Goal: Information Seeking & Learning: Check status

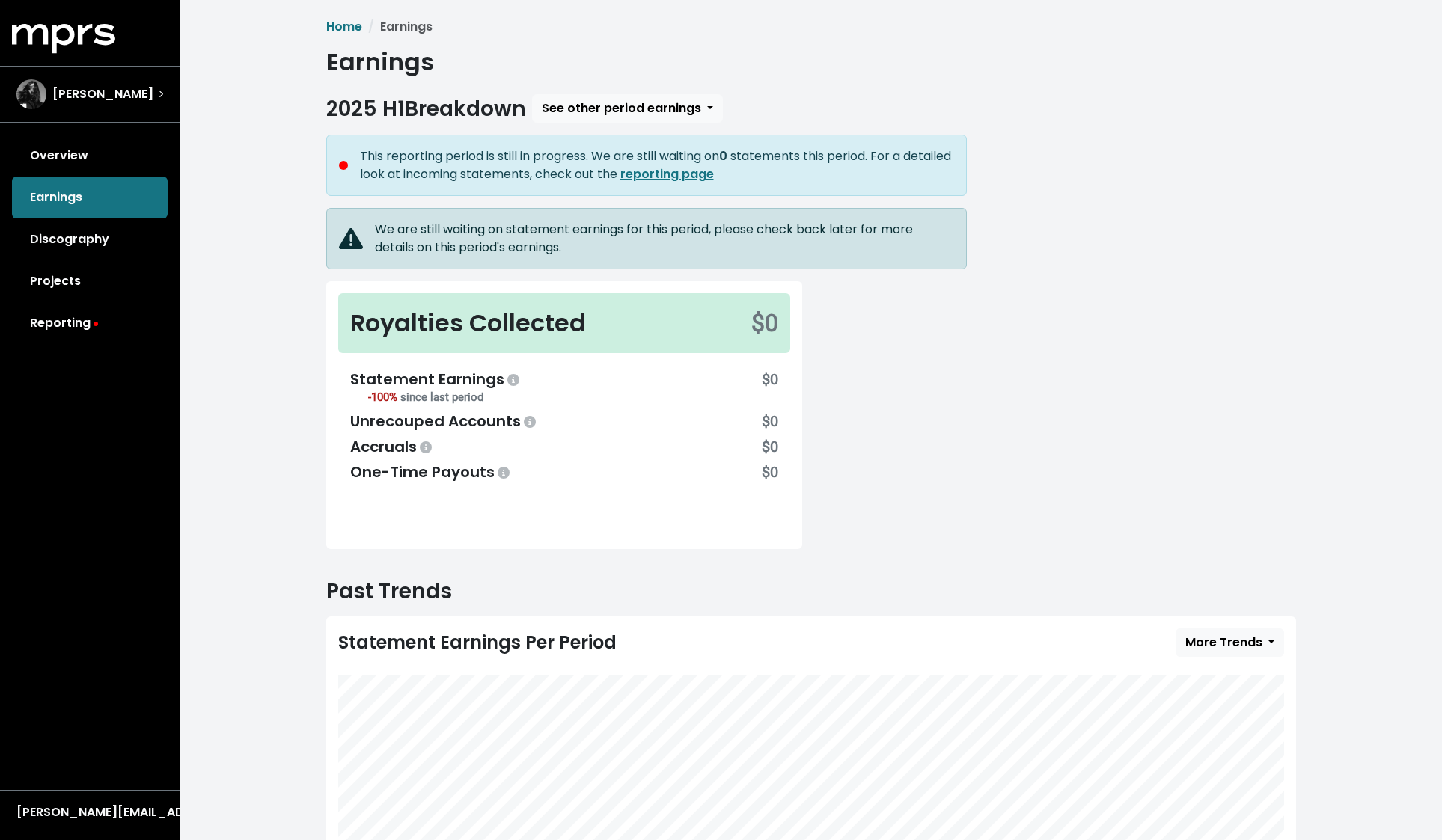
scroll to position [187, 0]
click at [68, 339] on link "Reporting" at bounding box center [90, 323] width 156 height 42
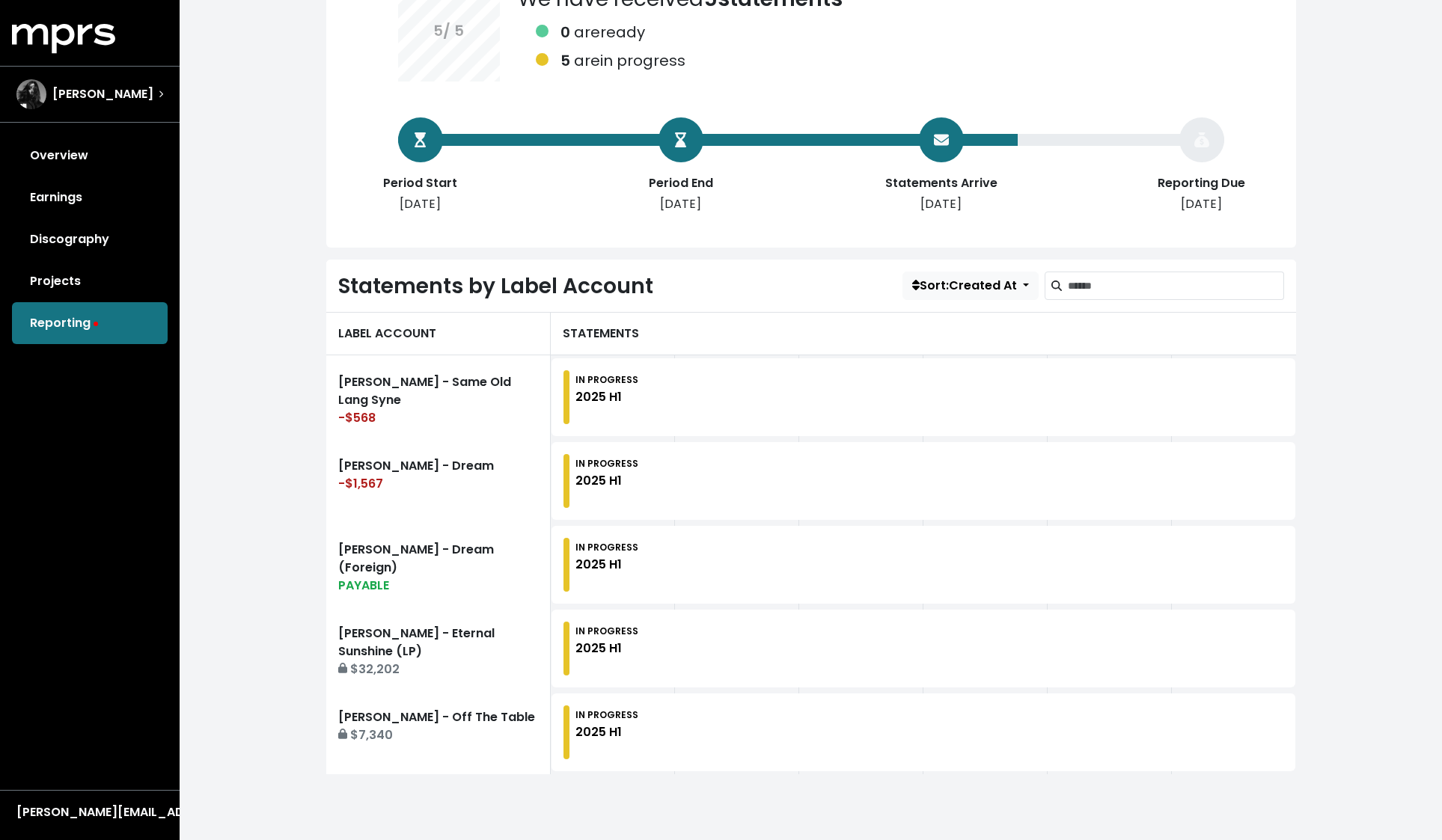
scroll to position [185, 0]
click at [100, 154] on link "Overview" at bounding box center [90, 155] width 156 height 42
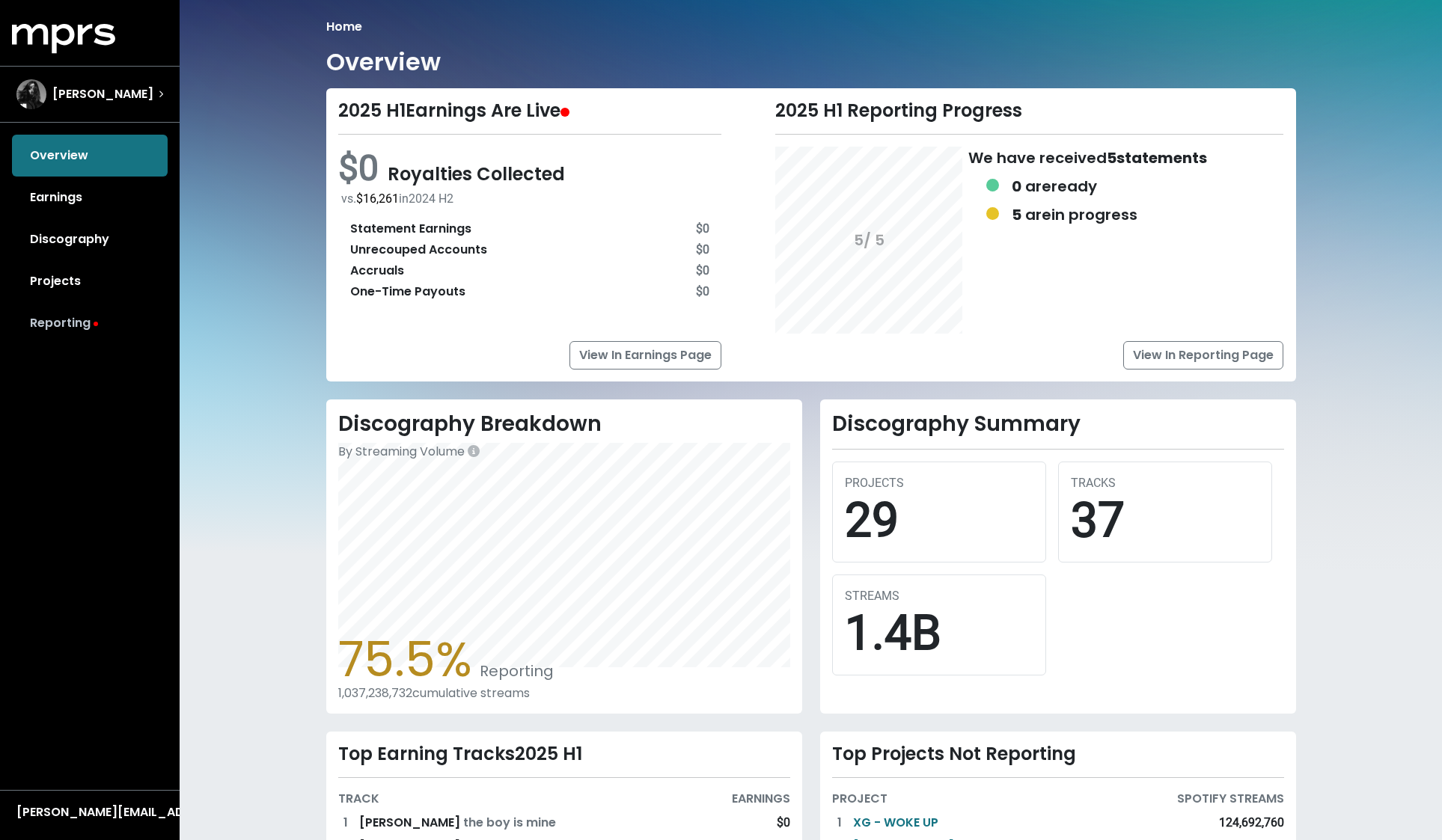
click at [74, 328] on link "Reporting" at bounding box center [90, 323] width 156 height 42
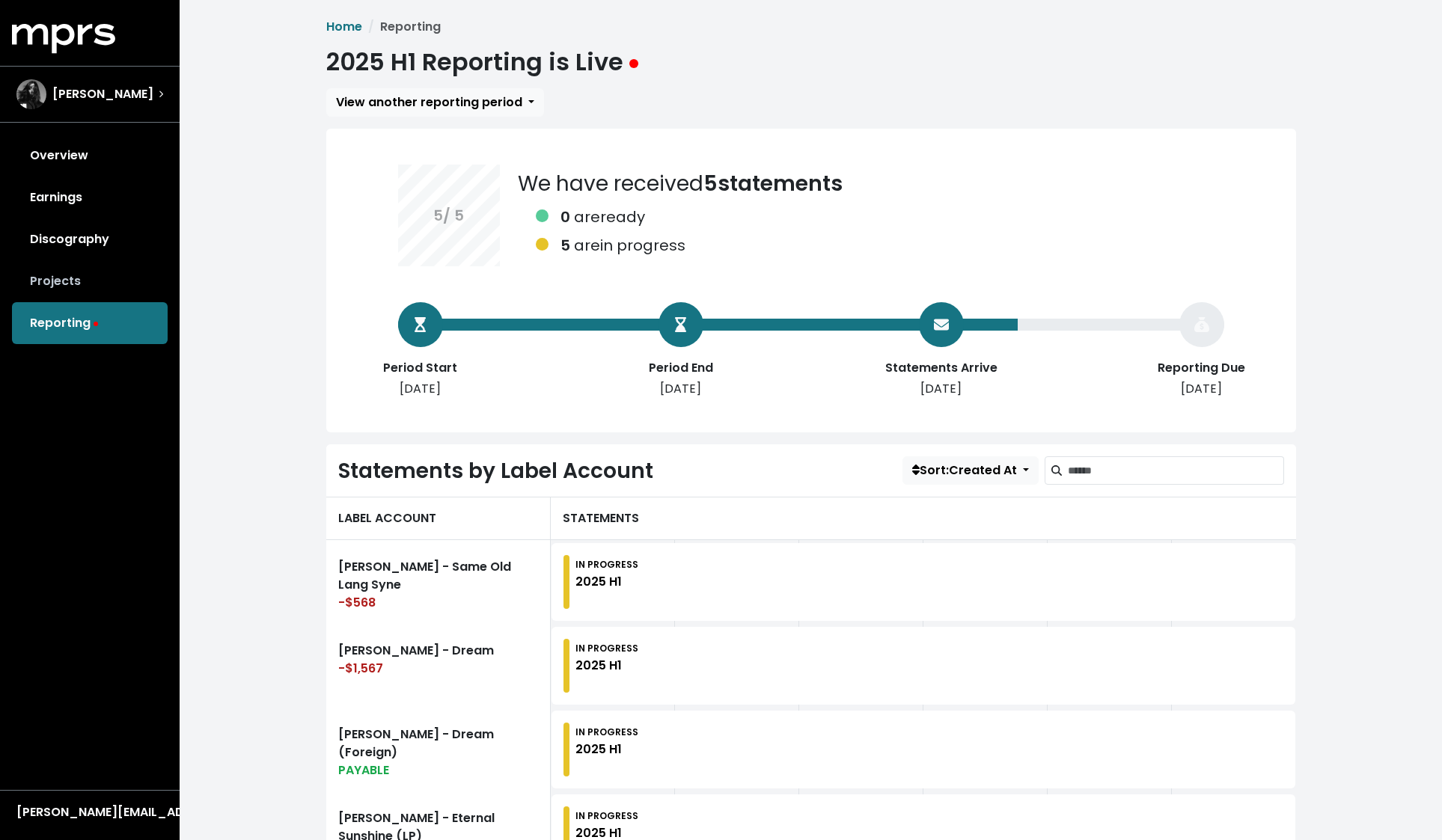
click at [61, 301] on link "Projects" at bounding box center [90, 281] width 156 height 42
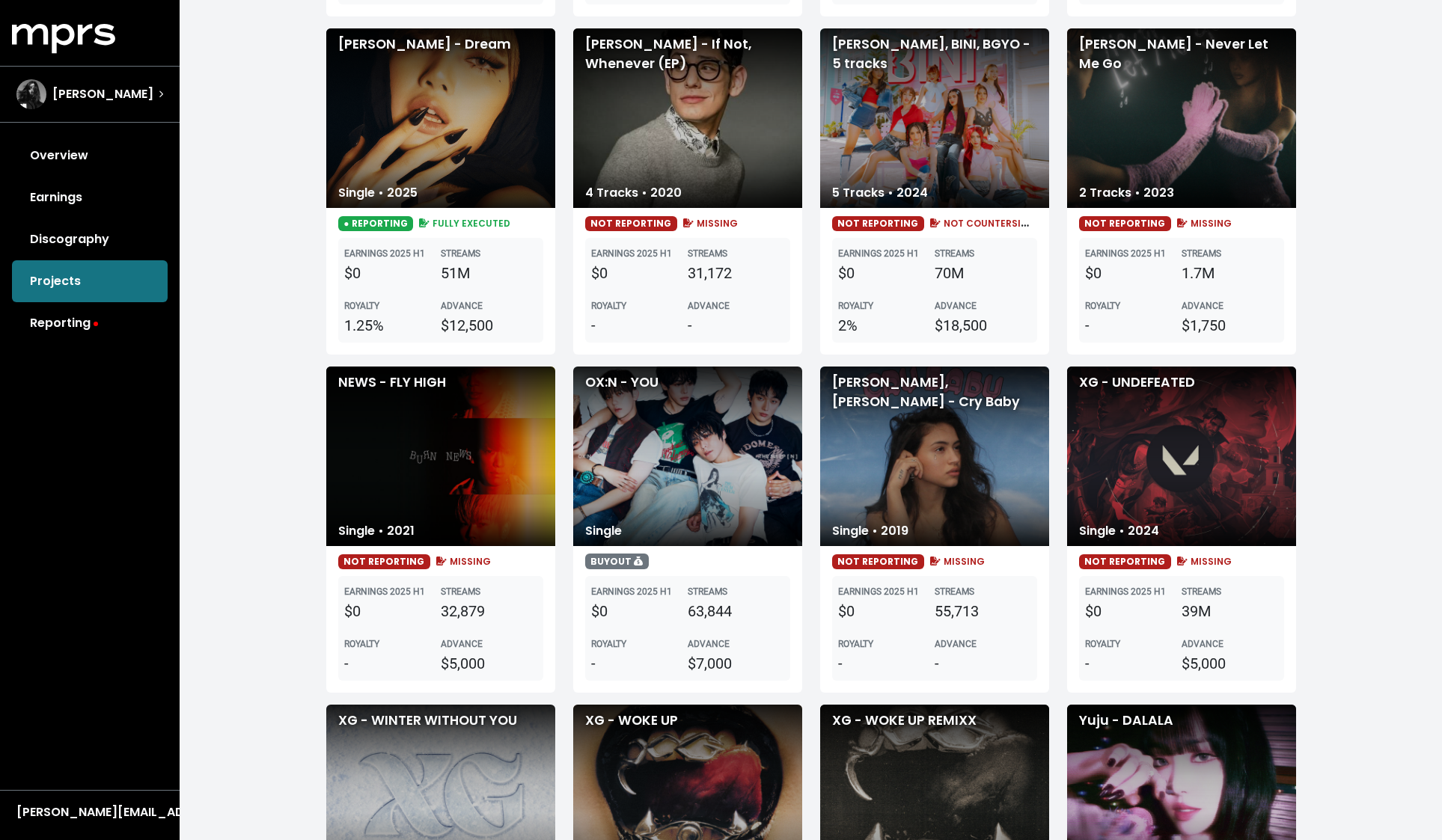
scroll to position [1524, 0]
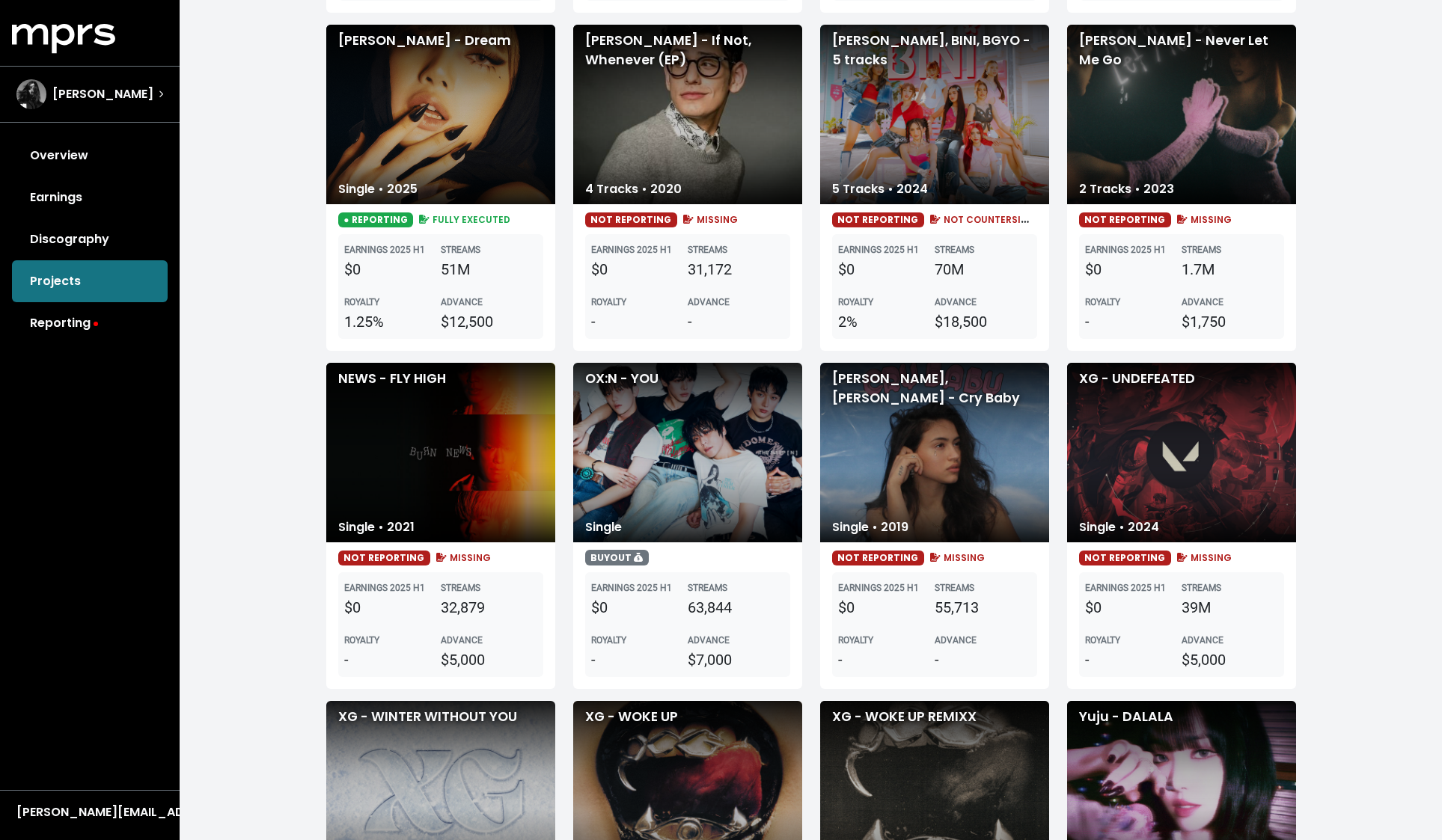
click at [433, 163] on div "[PERSON_NAME] - Dream" at bounding box center [440, 114] width 229 height 179
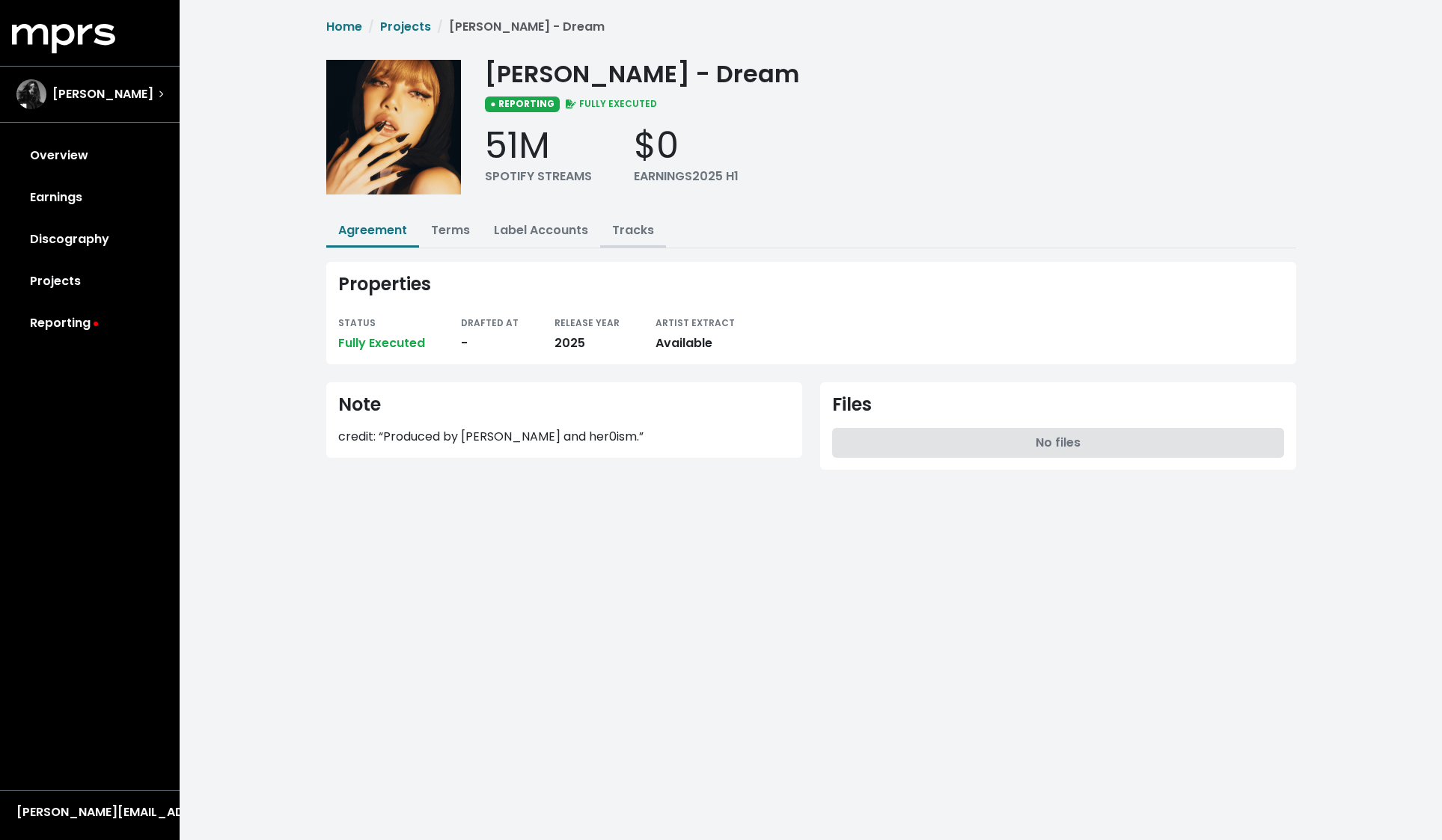
click at [616, 235] on link "Tracks" at bounding box center [632, 230] width 42 height 17
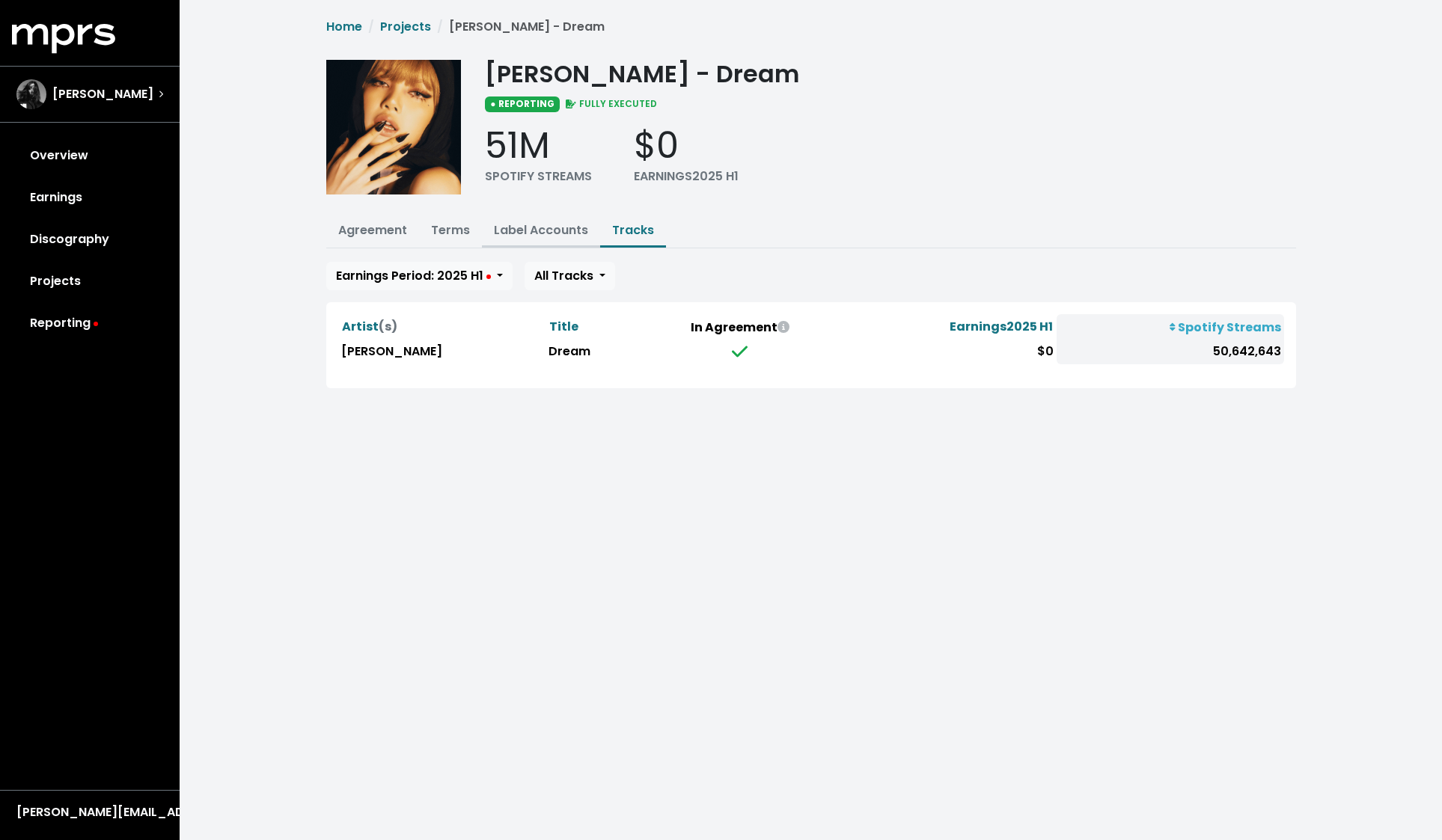
click at [539, 234] on link "Label Accounts" at bounding box center [541, 230] width 94 height 17
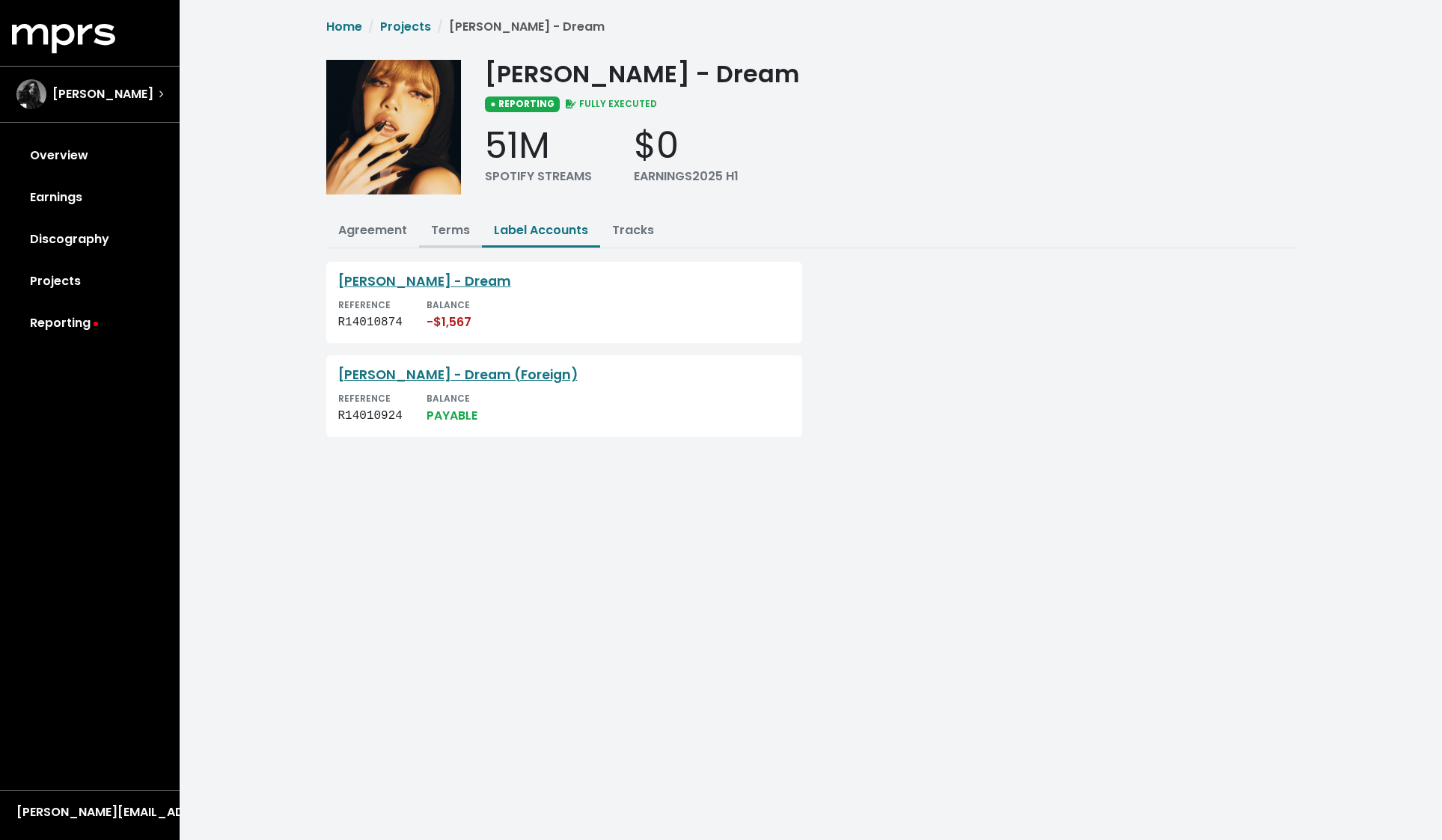
click at [450, 230] on link "Terms" at bounding box center [450, 230] width 39 height 17
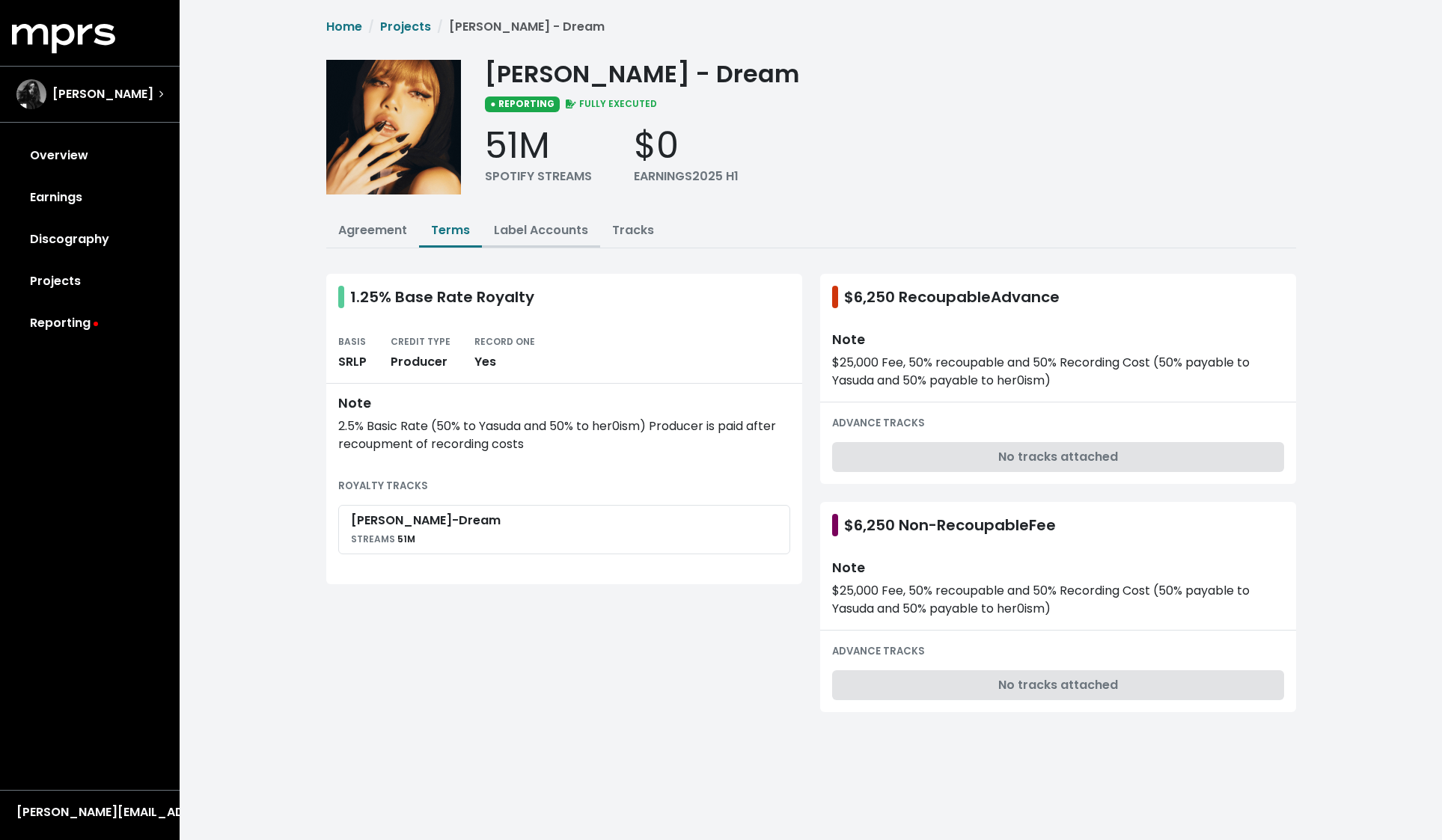
click at [509, 232] on link "Label Accounts" at bounding box center [541, 230] width 94 height 17
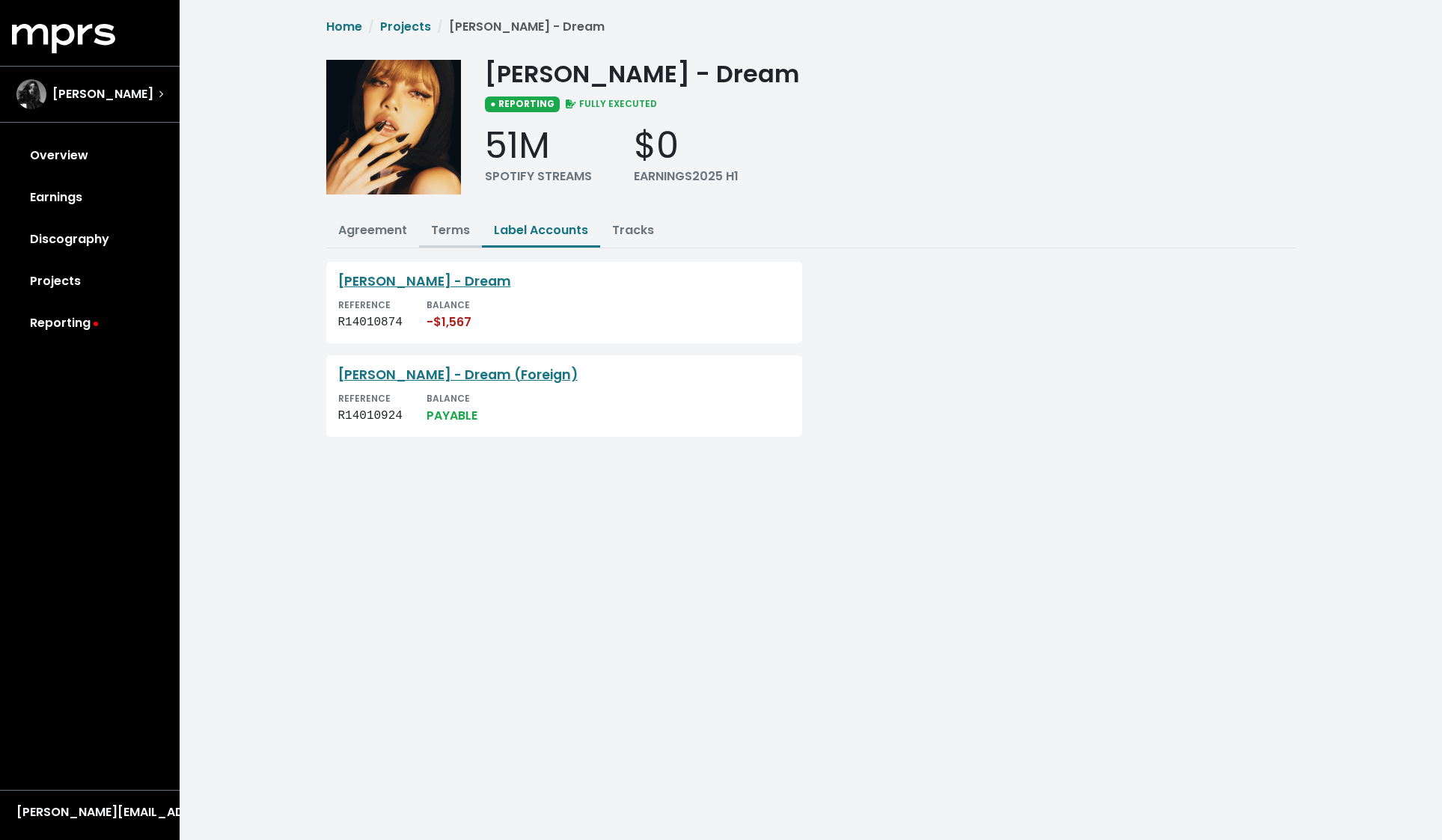
click at [448, 230] on link "Terms" at bounding box center [450, 230] width 39 height 17
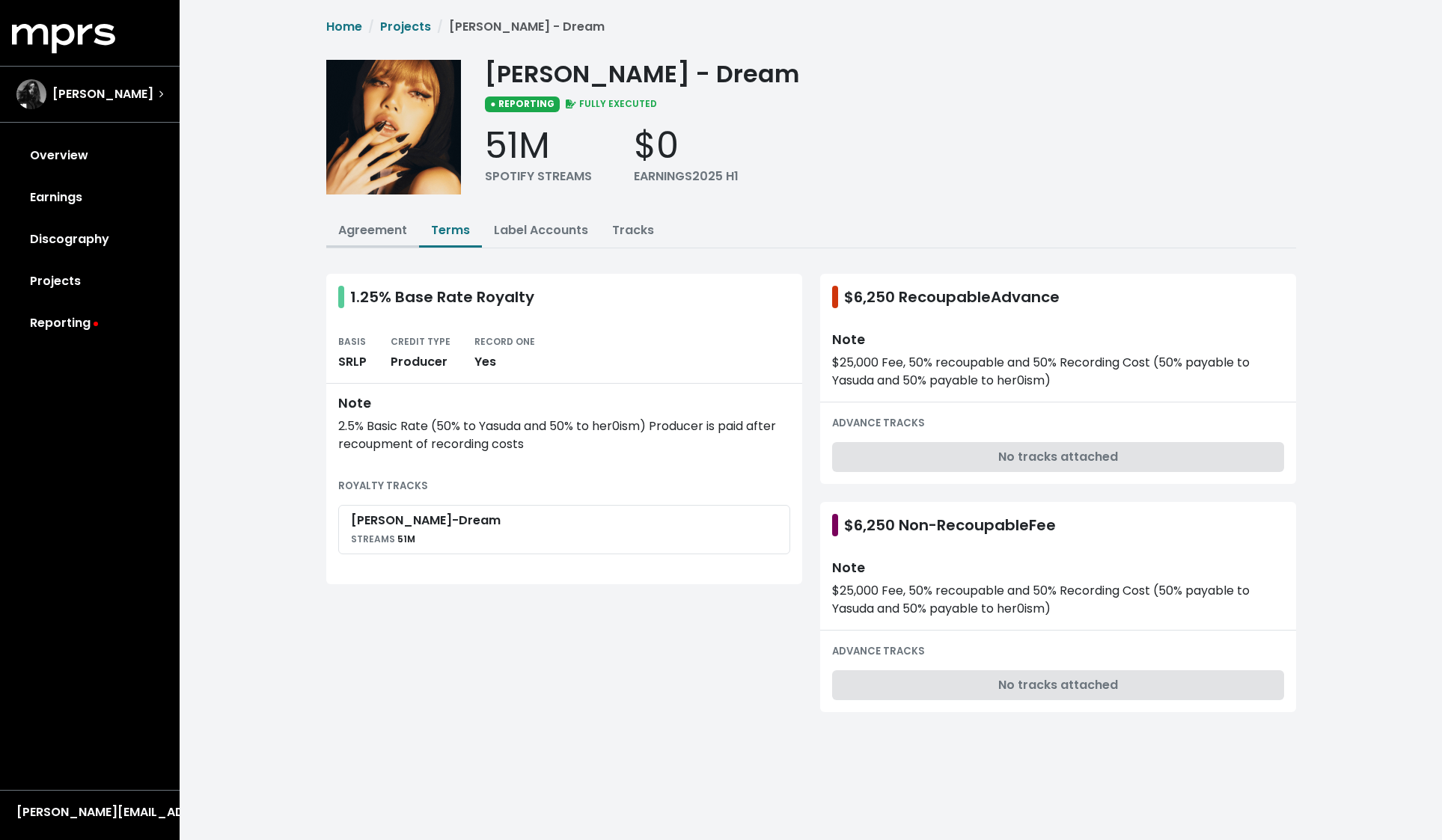
click at [372, 233] on link "Agreement" at bounding box center [372, 230] width 69 height 17
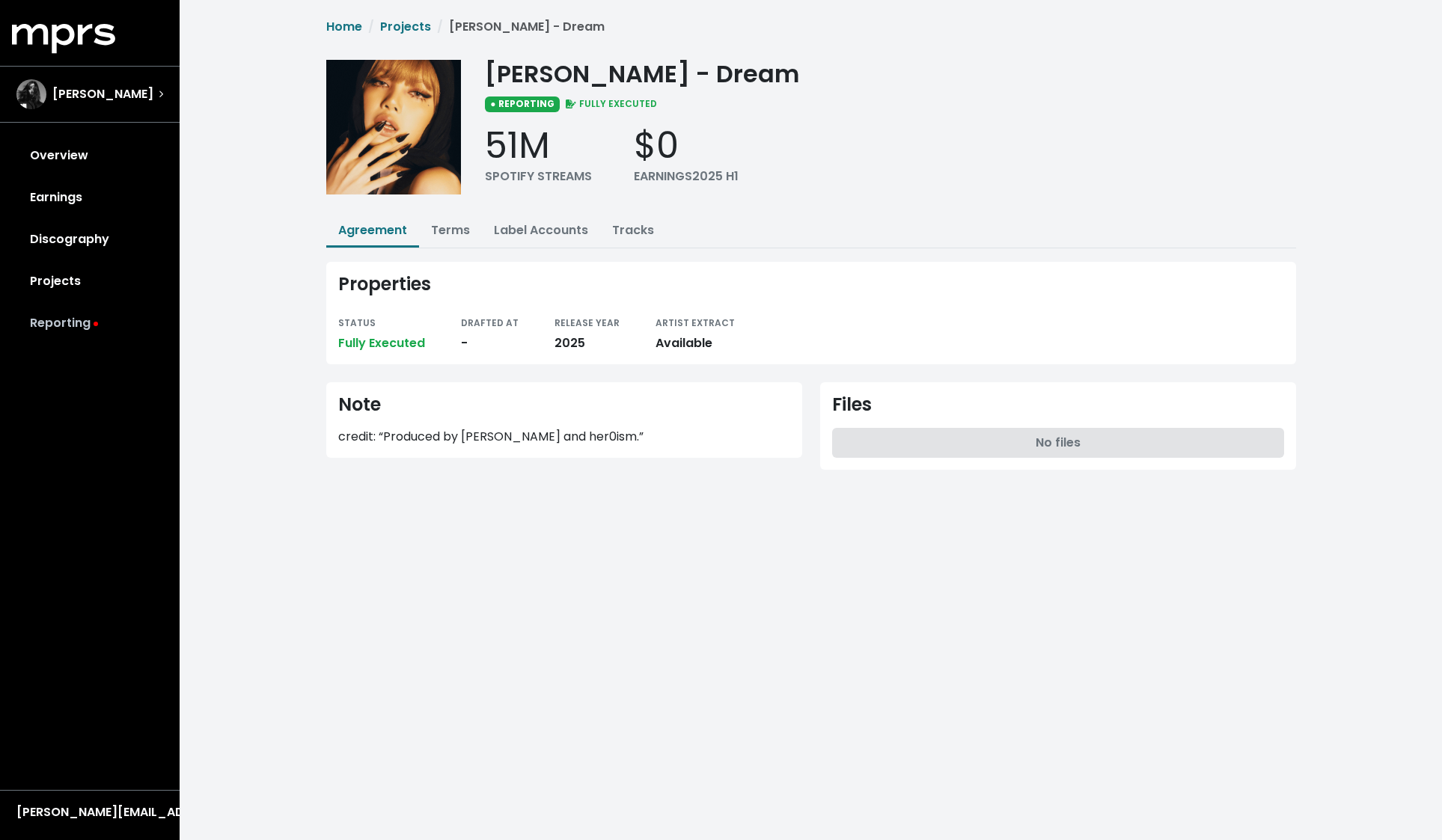
click at [81, 322] on link "Reporting" at bounding box center [90, 323] width 156 height 42
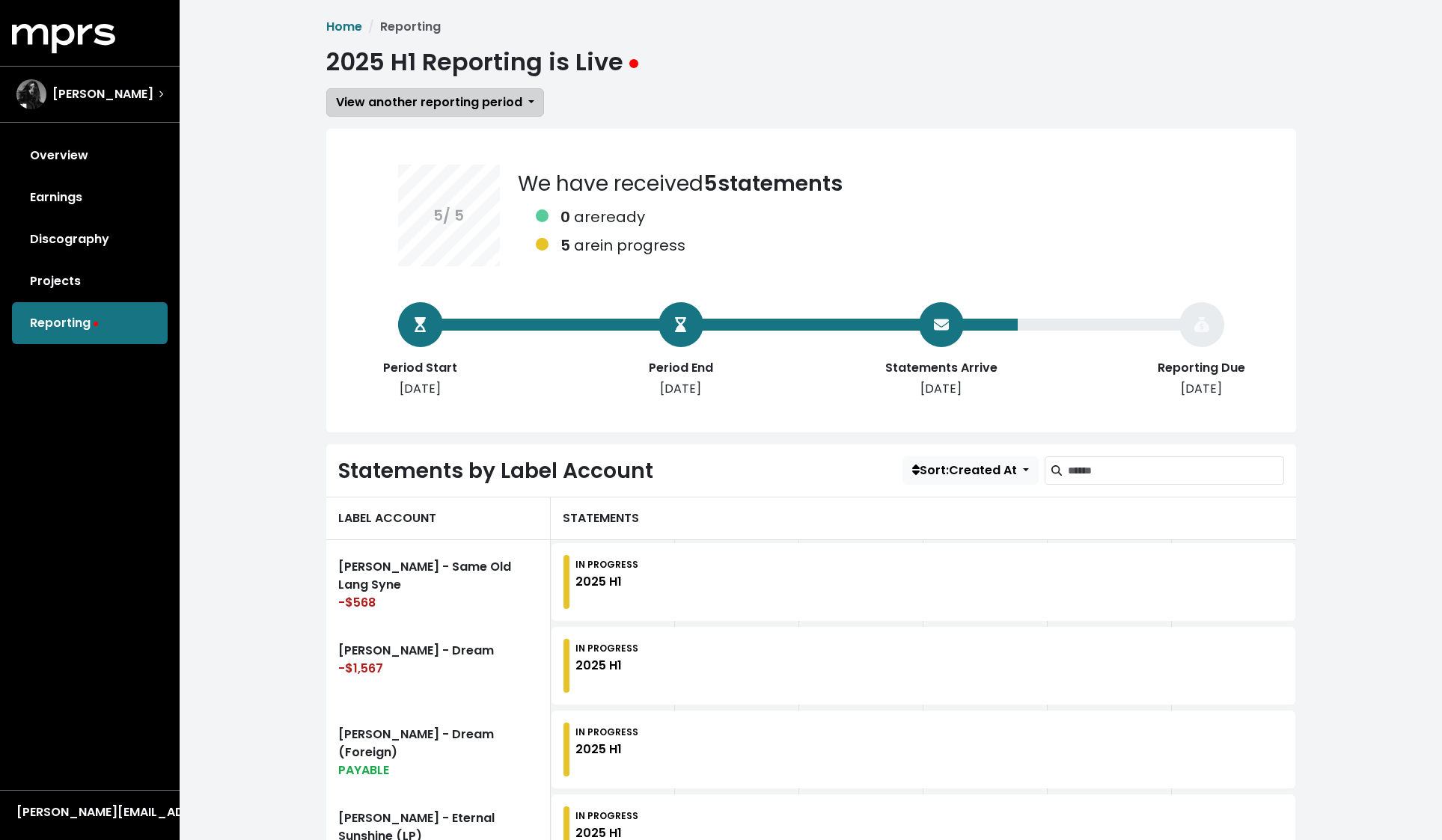
click at [531, 107] on button "View another reporting period" at bounding box center [435, 102] width 217 height 28
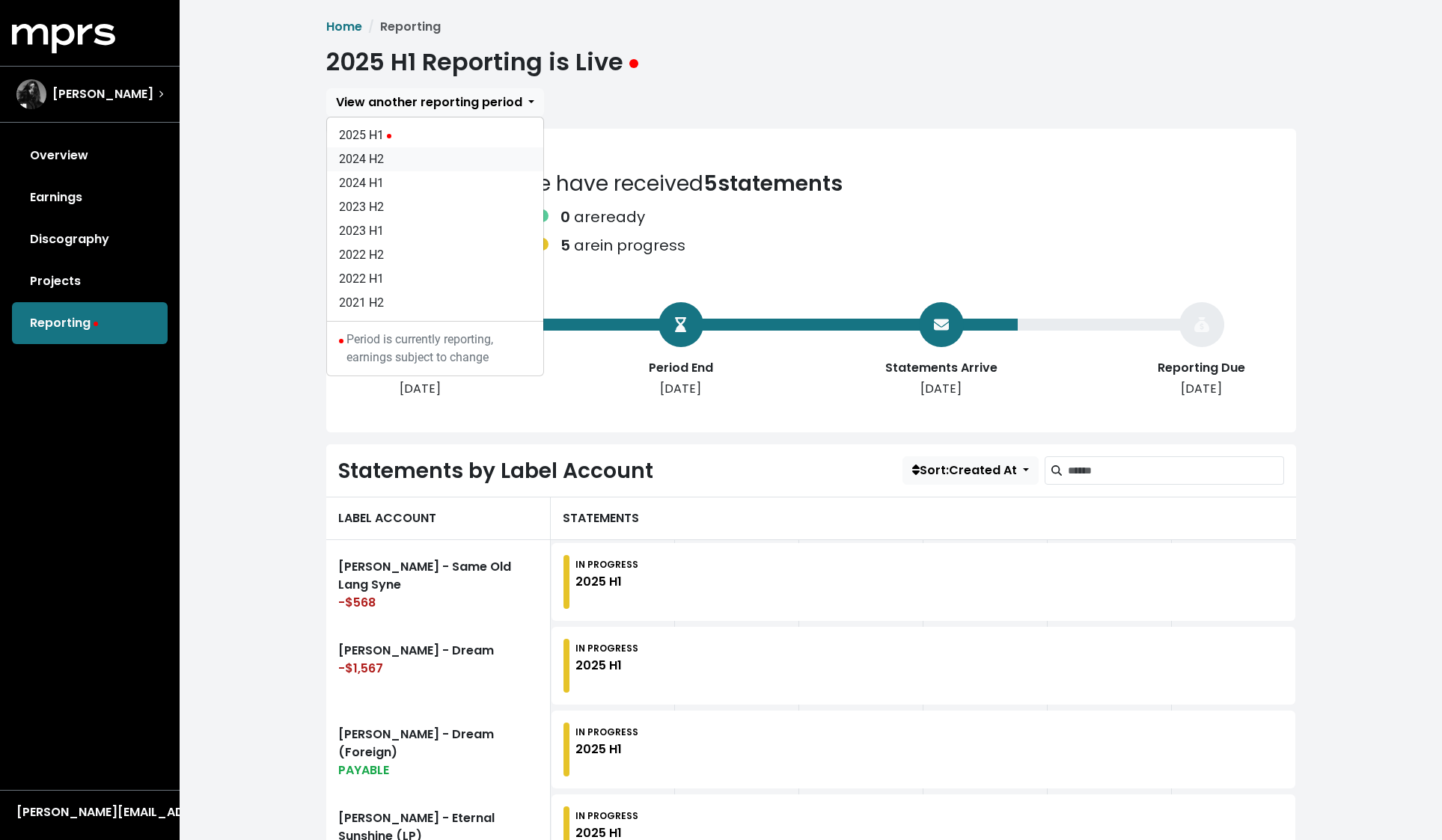
click at [459, 154] on link "2024 H2" at bounding box center [435, 159] width 216 height 24
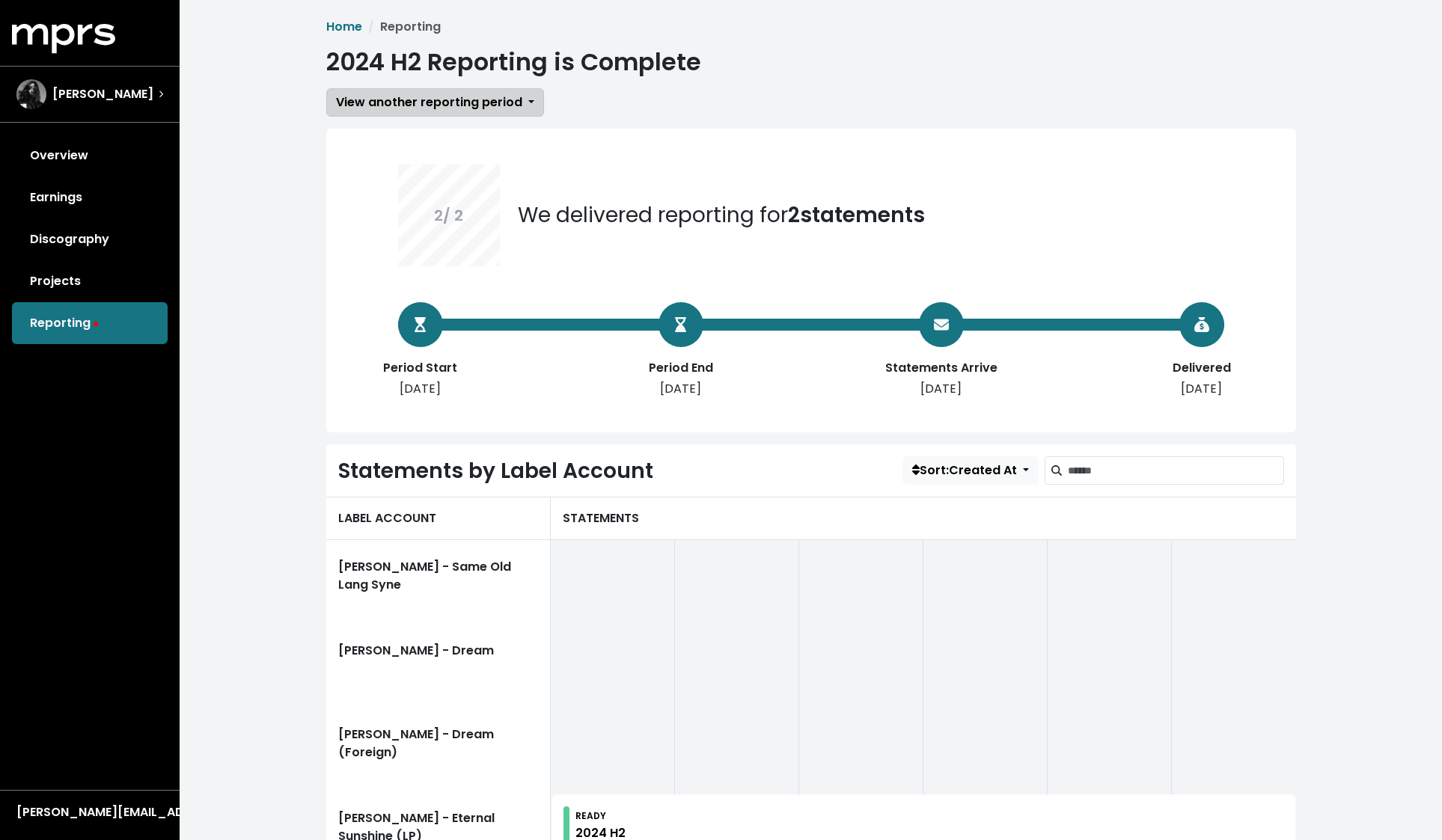
click at [517, 108] on span "View another reporting period" at bounding box center [429, 102] width 186 height 17
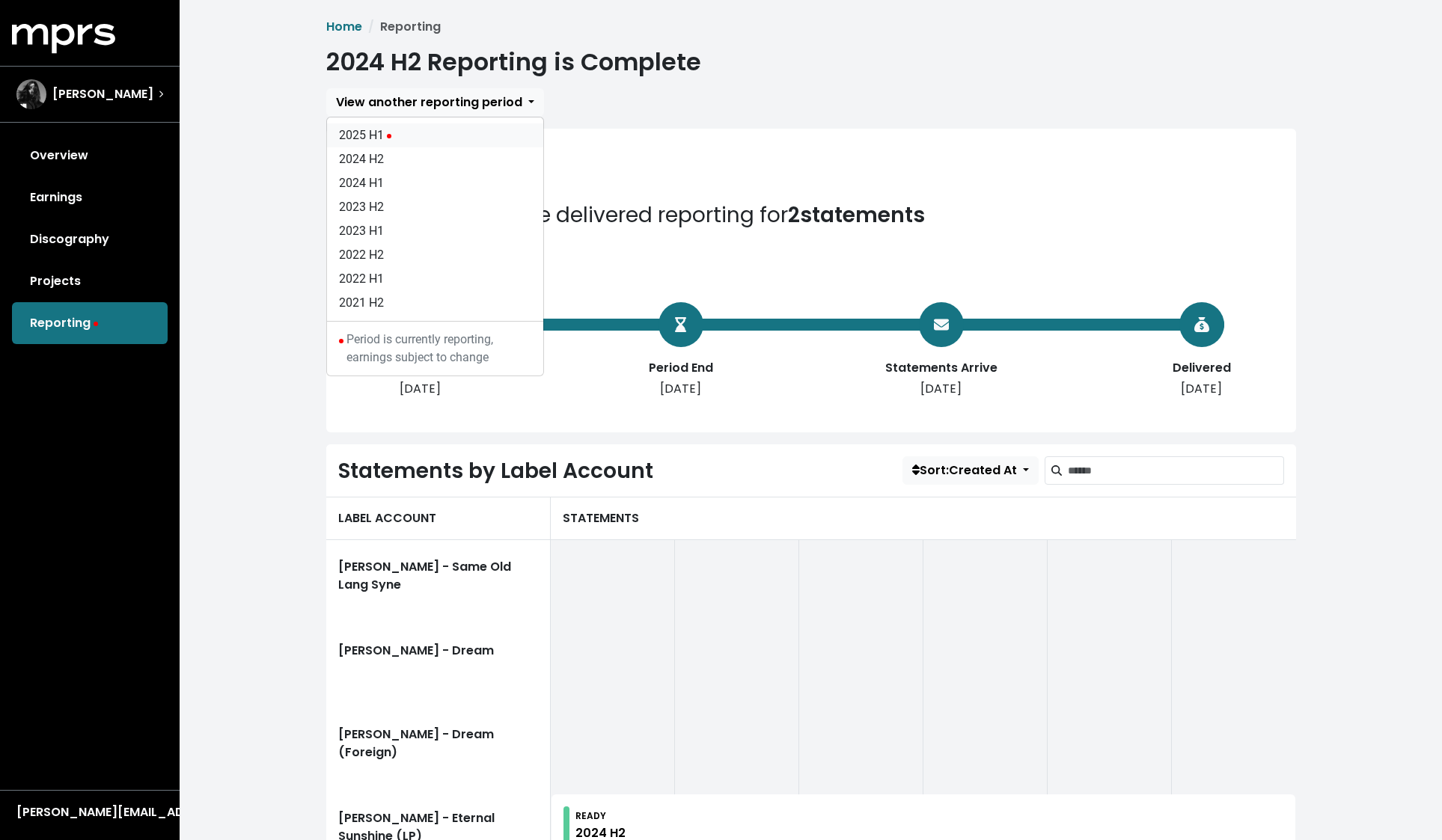
click at [433, 139] on link "2025 H1" at bounding box center [435, 135] width 216 height 24
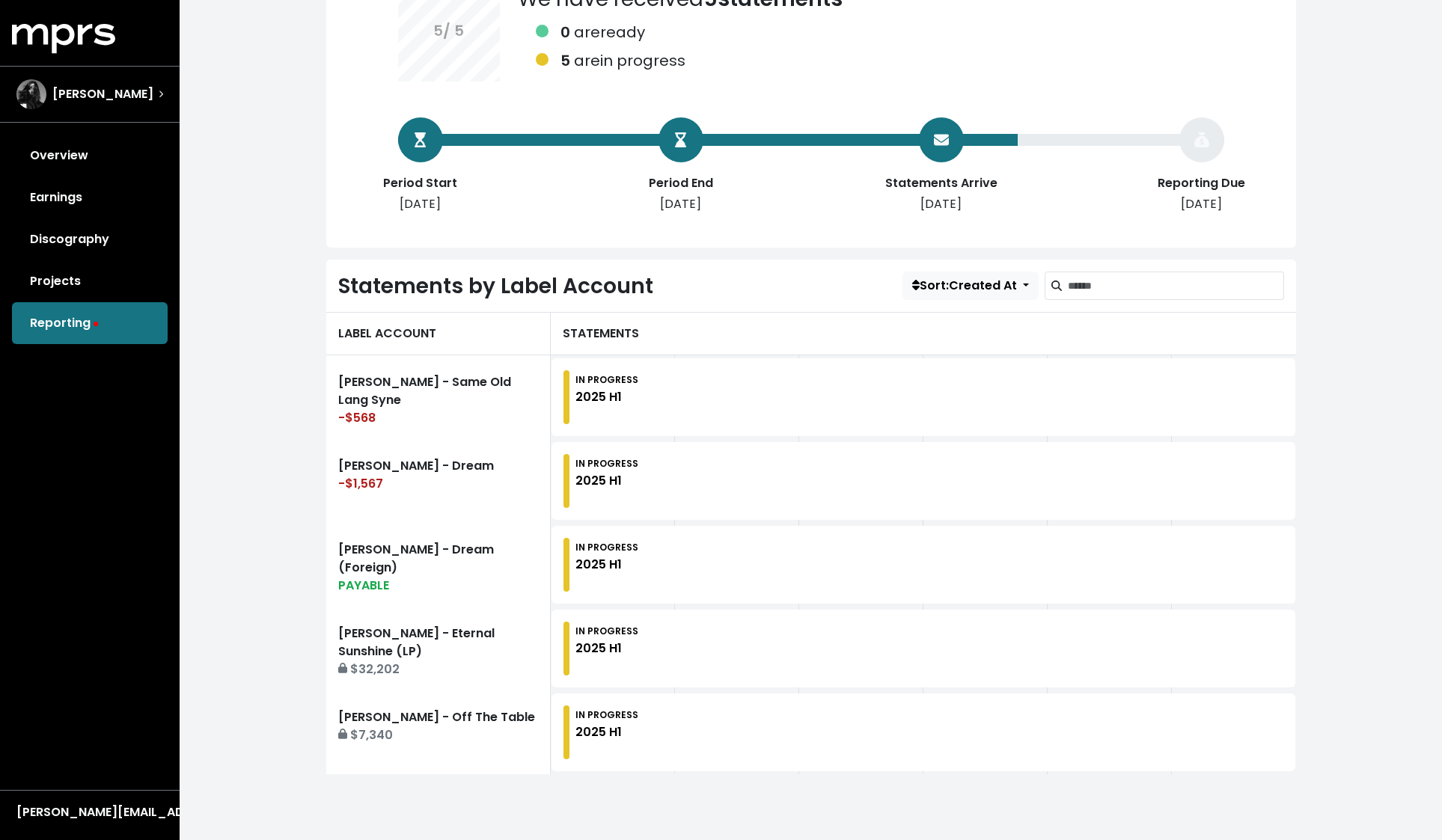
scroll to position [185, 0]
click at [78, 158] on link "Overview" at bounding box center [90, 155] width 156 height 42
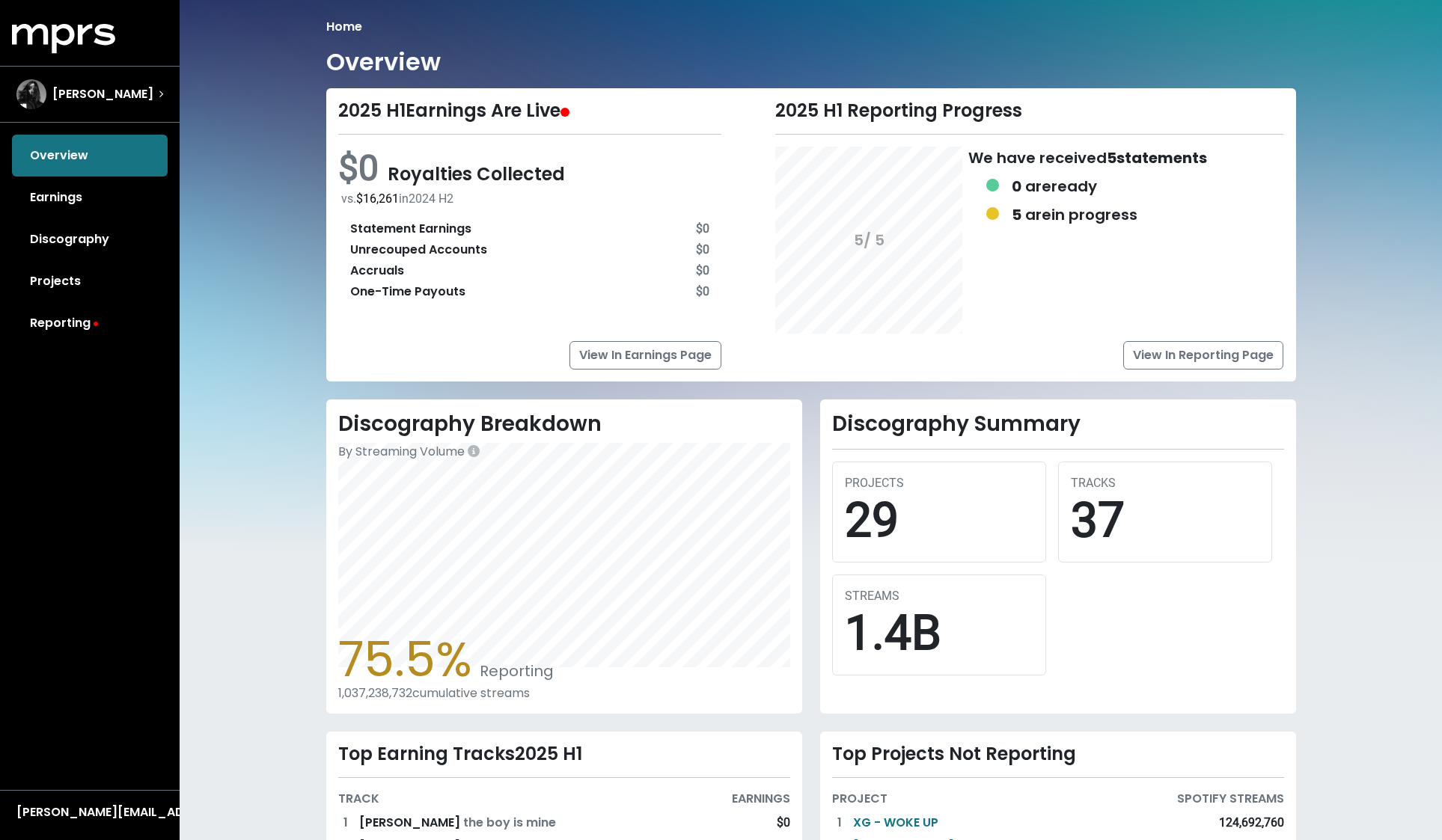
drag, startPoint x: 358, startPoint y: 198, endPoint x: 477, endPoint y: 204, distance: 119.2
click at [477, 204] on div "vs. $16,261 in [DATE] H2" at bounding box center [531, 199] width 381 height 18
drag, startPoint x: 990, startPoint y: 211, endPoint x: 1139, endPoint y: 211, distance: 149.0
click at [1139, 211] on div "5 are in progress" at bounding box center [1090, 215] width 233 height 23
click at [1034, 175] on div "0 are ready" at bounding box center [1054, 186] width 85 height 23
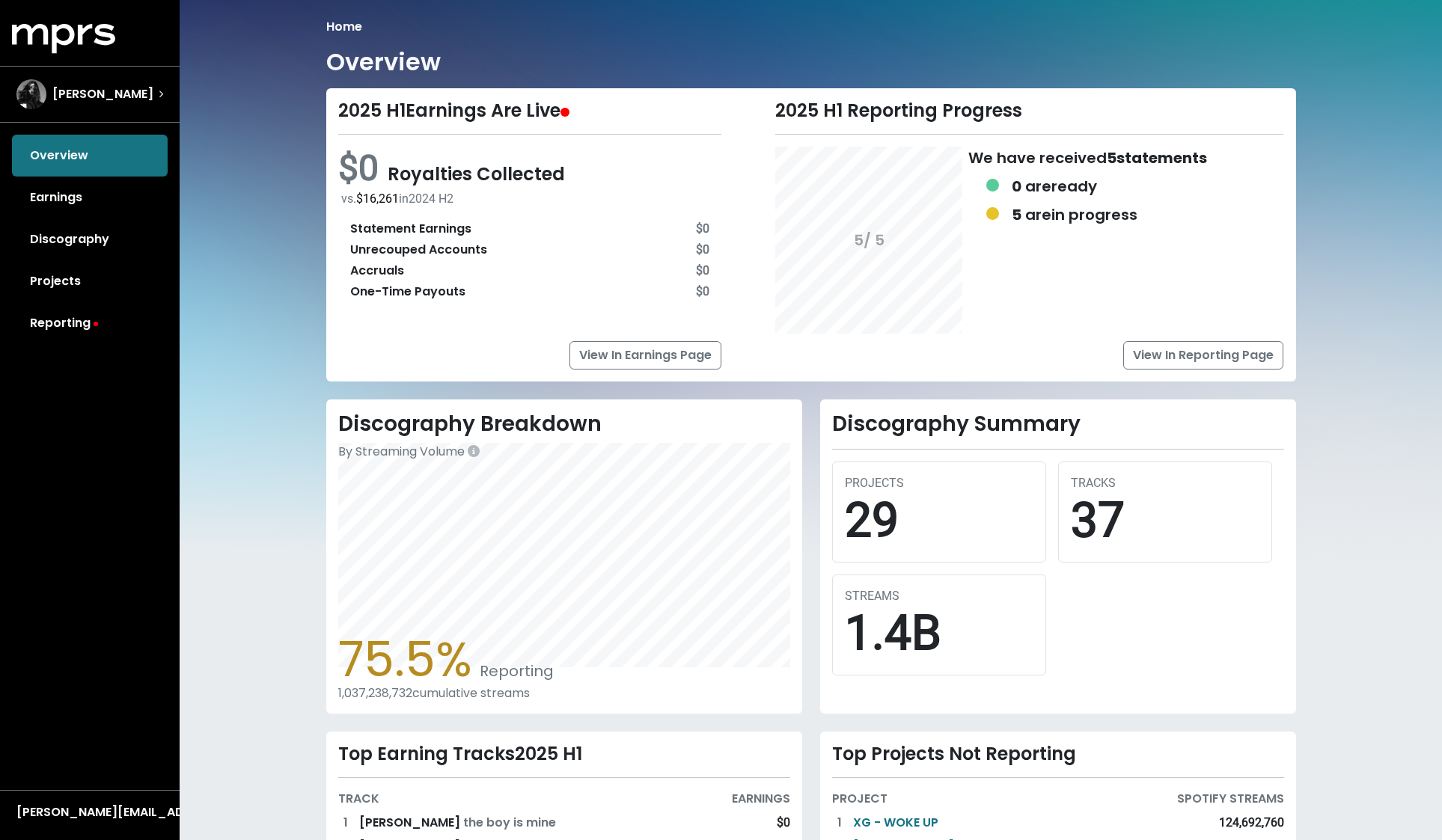
drag, startPoint x: 1010, startPoint y: 182, endPoint x: 1148, endPoint y: 182, distance: 138.0
click at [1146, 182] on div "0 are ready" at bounding box center [1090, 186] width 233 height 23
drag, startPoint x: 1017, startPoint y: 215, endPoint x: 1187, endPoint y: 214, distance: 170.0
click at [1187, 214] on div "5 are in progress" at bounding box center [1090, 215] width 233 height 23
click at [1016, 179] on b "0" at bounding box center [1016, 186] width 10 height 21
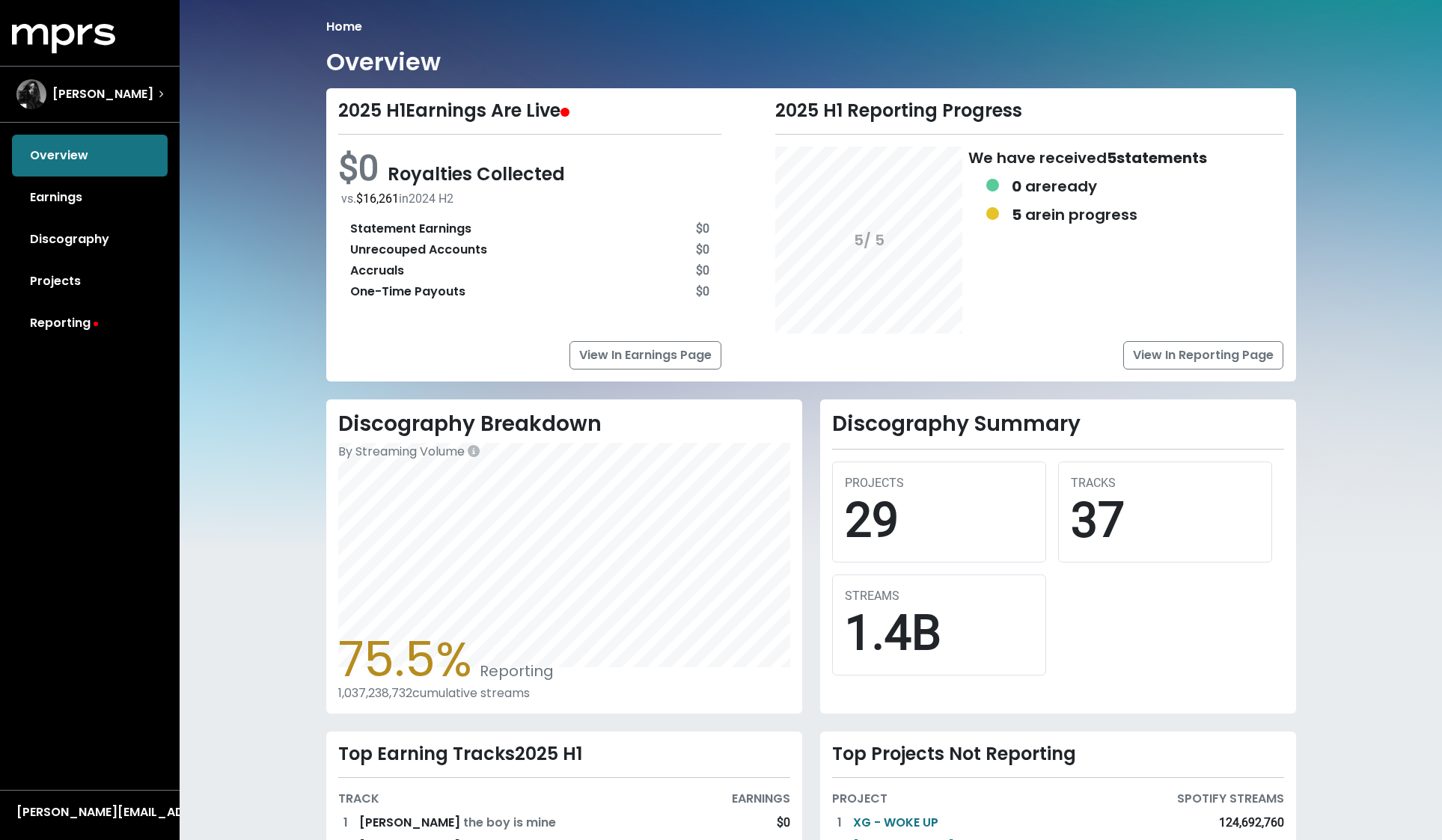
drag, startPoint x: 357, startPoint y: 192, endPoint x: 469, endPoint y: 198, distance: 112.2
click at [469, 198] on div "vs. $16,261 in [DATE] H2" at bounding box center [531, 199] width 381 height 18
